Goal: Communication & Community: Share content

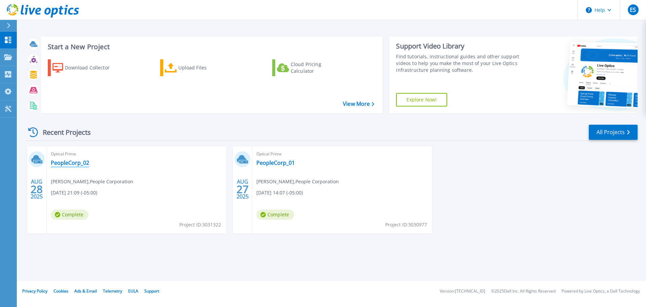
click at [65, 161] on link "PeopleCorp_02" at bounding box center [70, 162] width 38 height 7
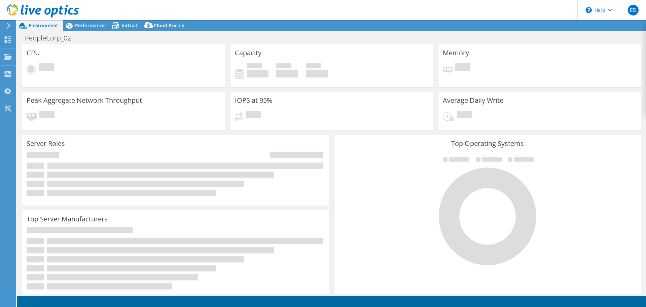
select select "[GEOGRAPHIC_DATA]"
select select "CAD"
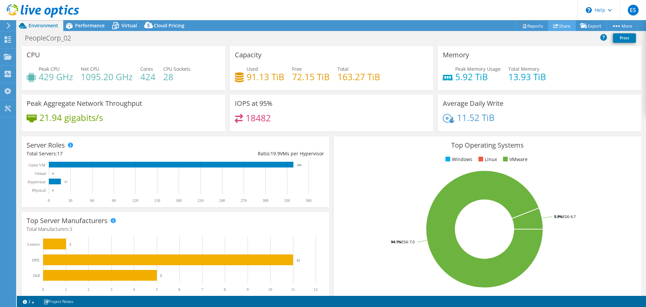
click at [558, 25] on link "Share" at bounding box center [562, 26] width 28 height 10
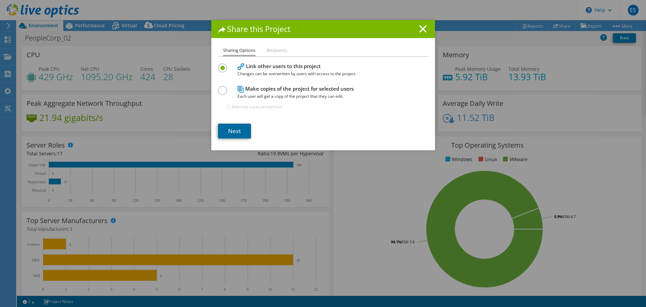
click at [229, 130] on link "Next" at bounding box center [234, 130] width 33 height 15
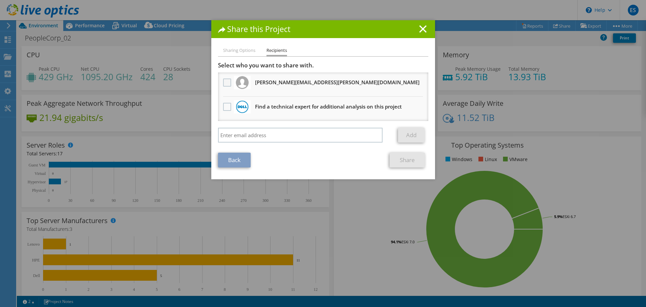
click at [224, 81] on label at bounding box center [228, 82] width 10 height 8
click at [0, 0] on input "checkbox" at bounding box center [0, 0] width 0 height 0
click at [404, 158] on link "Share" at bounding box center [407, 159] width 35 height 15
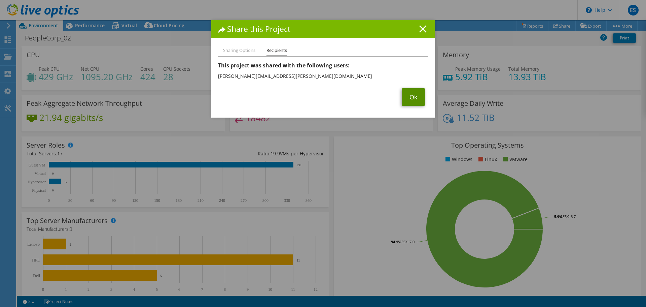
click at [408, 100] on link "Ok" at bounding box center [413, 96] width 23 height 17
